Goal: Find specific page/section: Find specific page/section

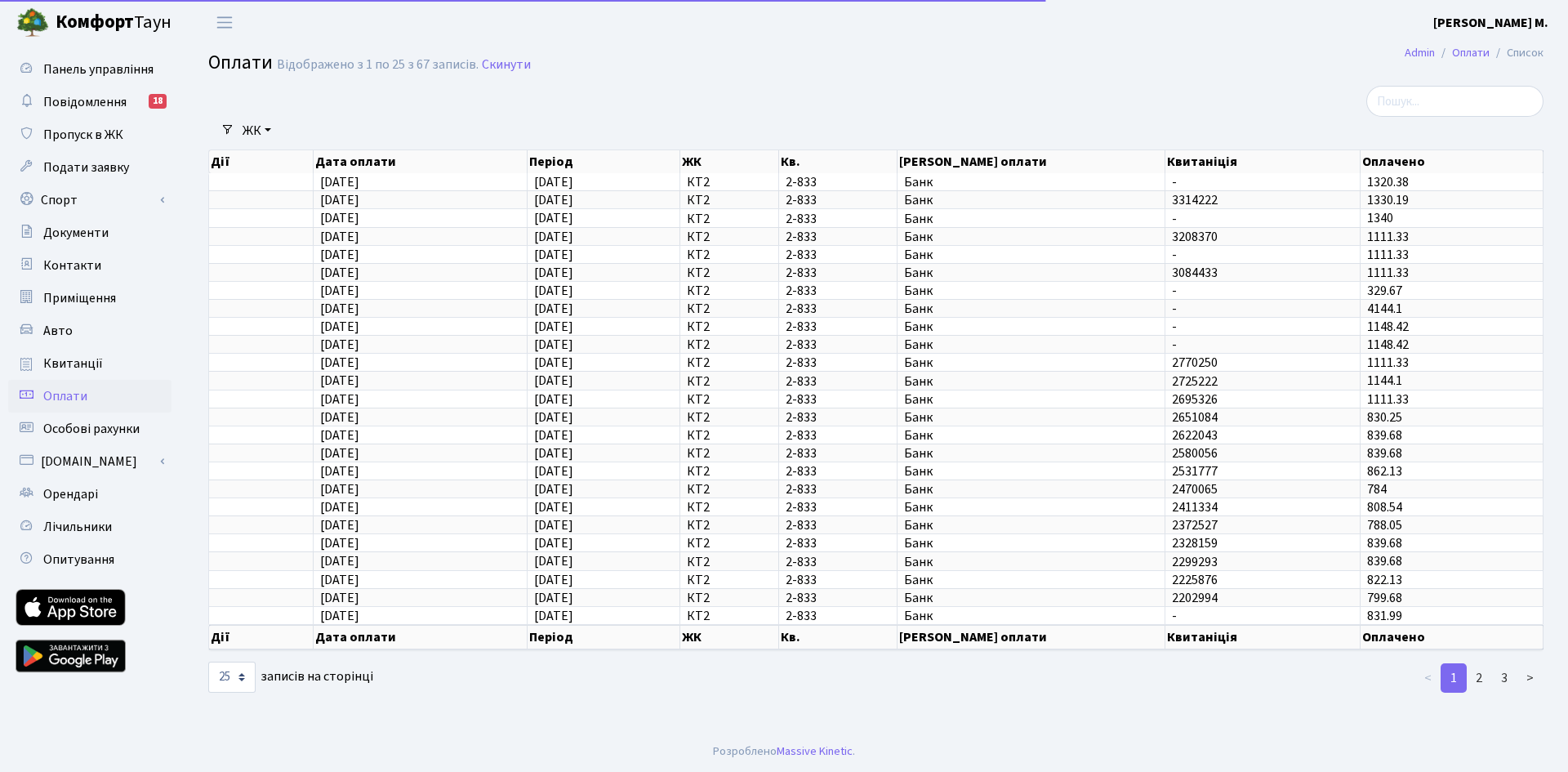
select select "25"
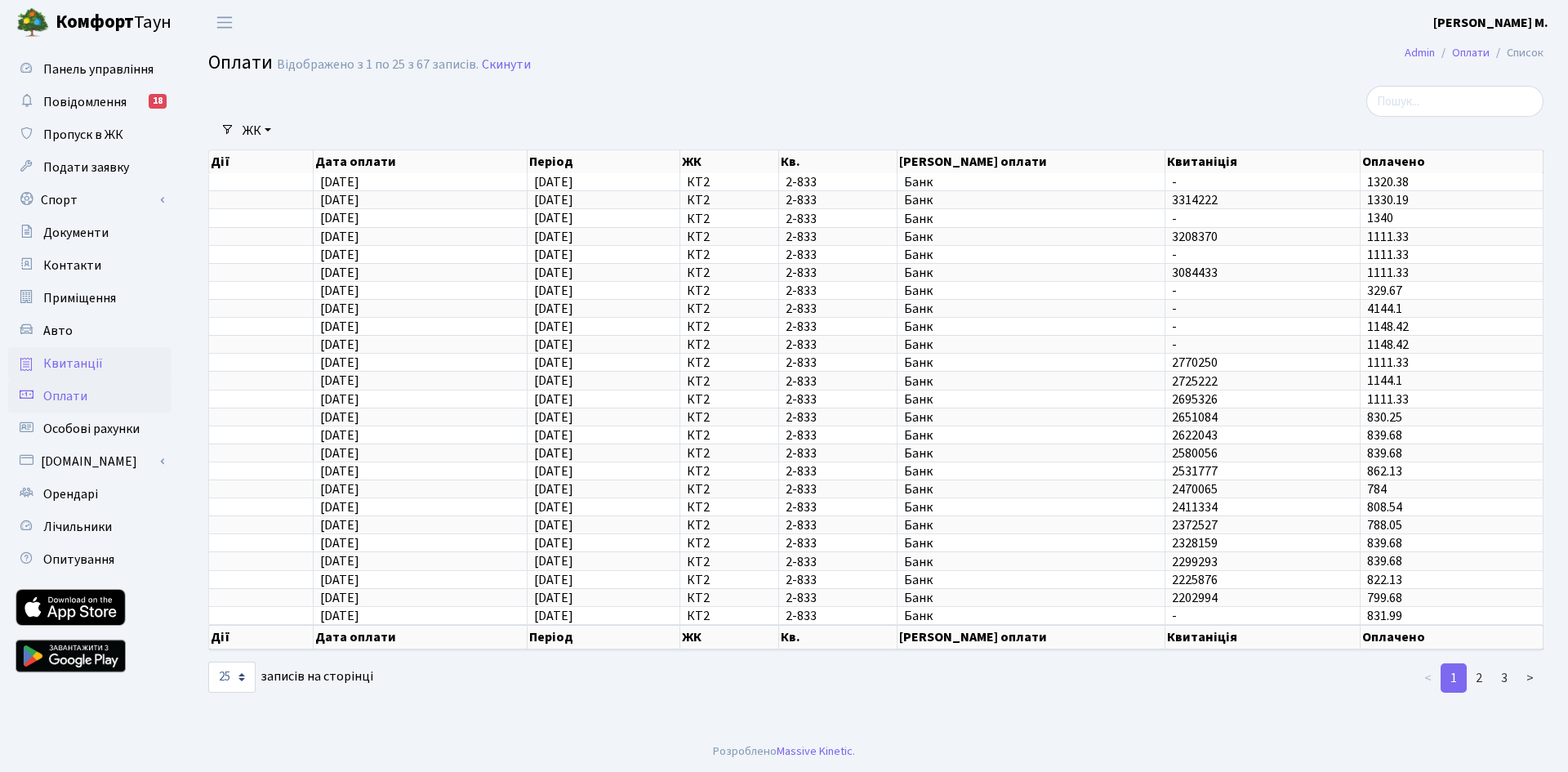
click at [79, 365] on span "Квитанції" at bounding box center [72, 364] width 59 height 18
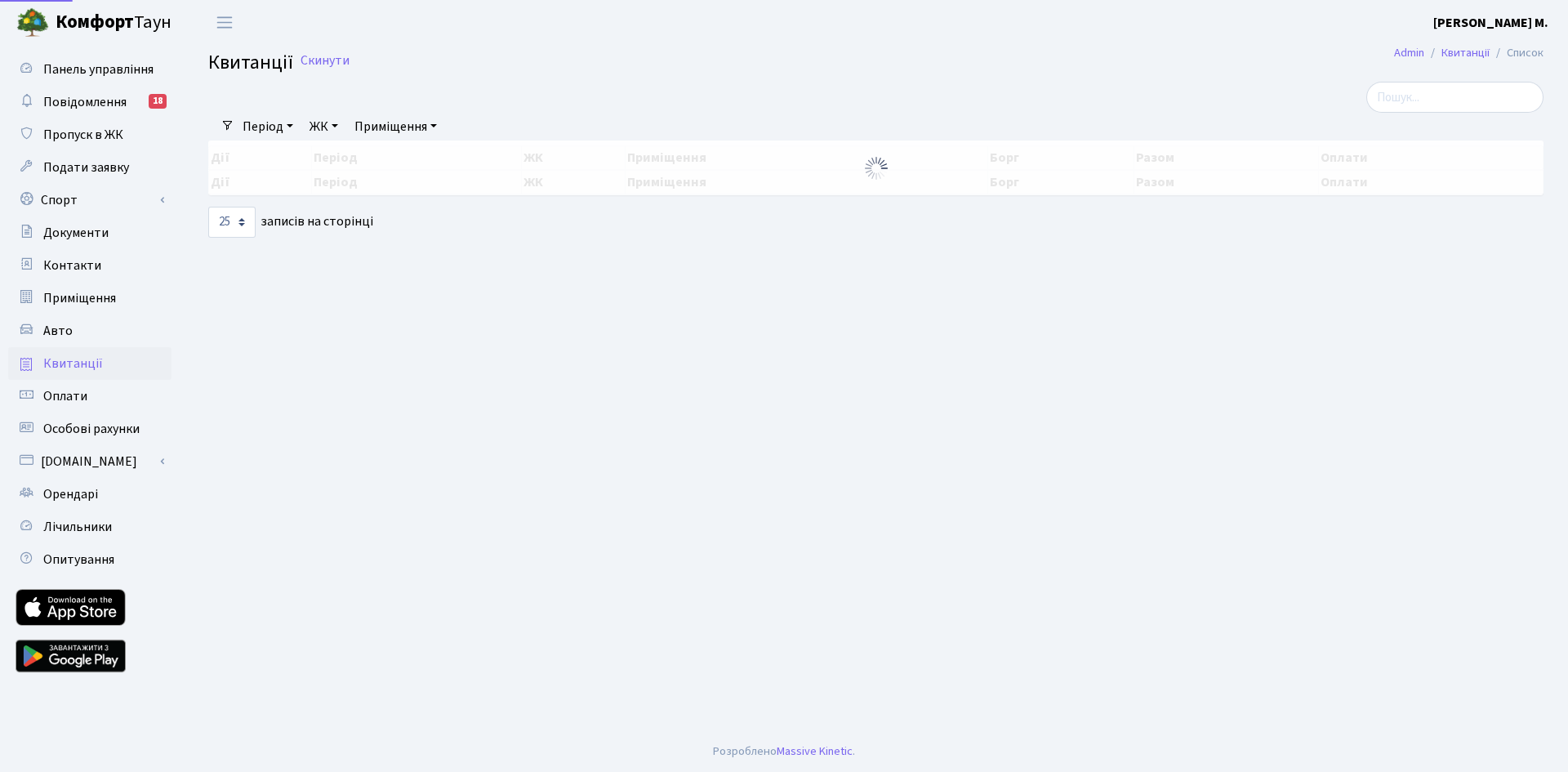
select select "25"
